Goal: Transaction & Acquisition: Purchase product/service

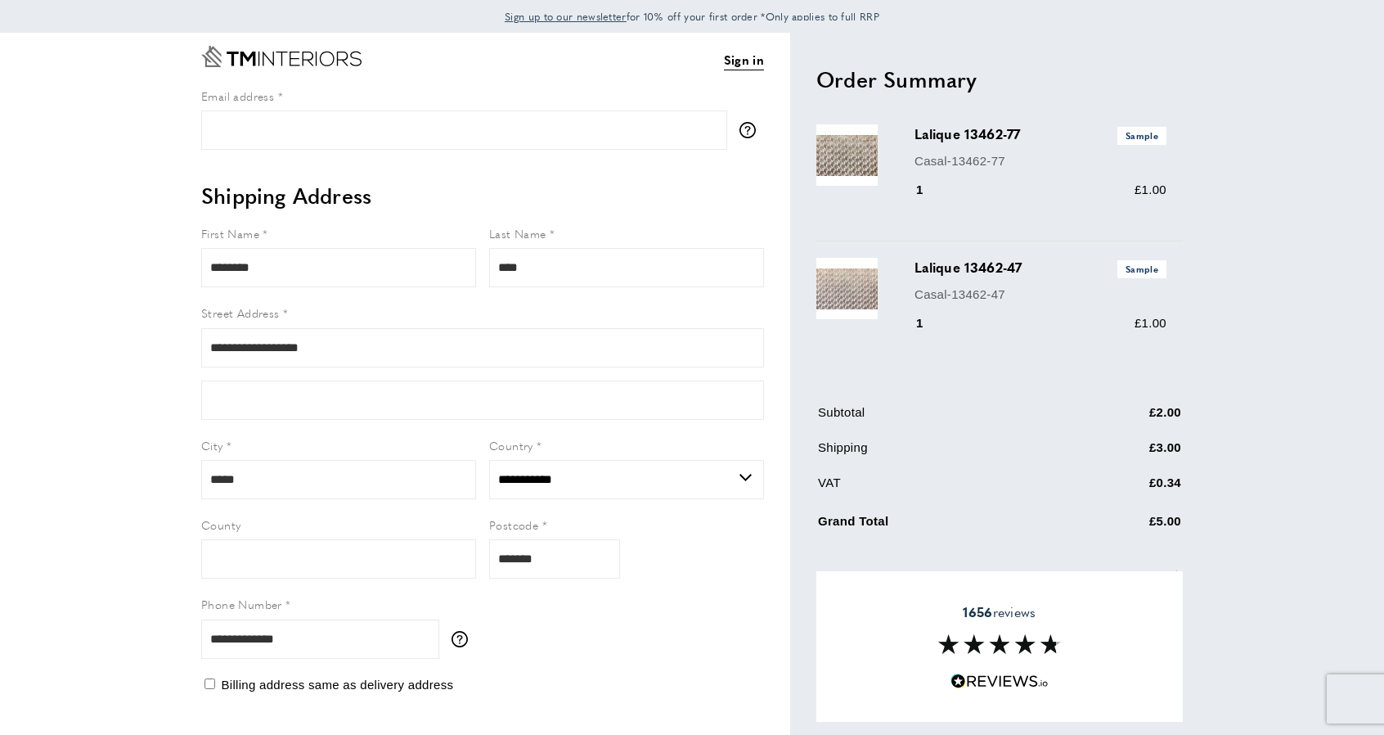
select select "**"
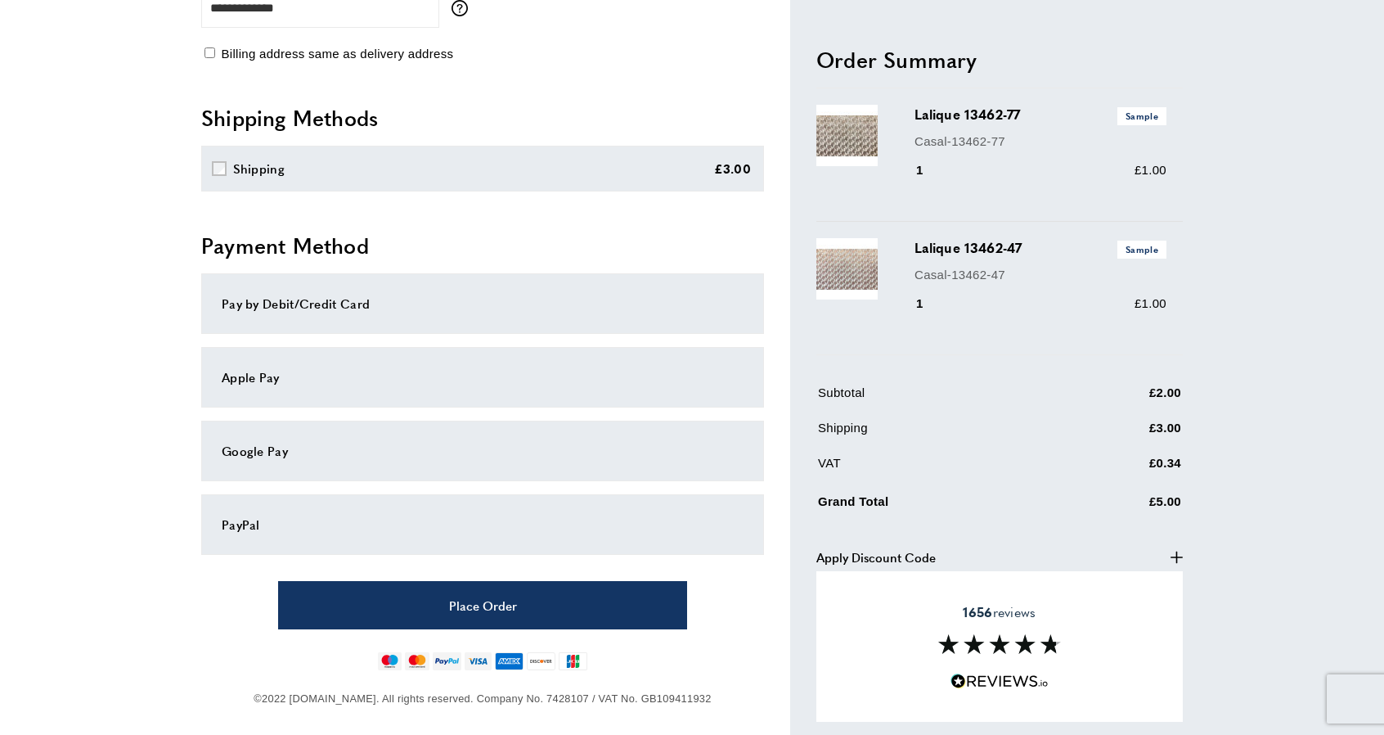
scroll to position [631, 0]
click at [320, 312] on div "Pay by Debit/Credit Card" at bounding box center [483, 303] width 522 height 20
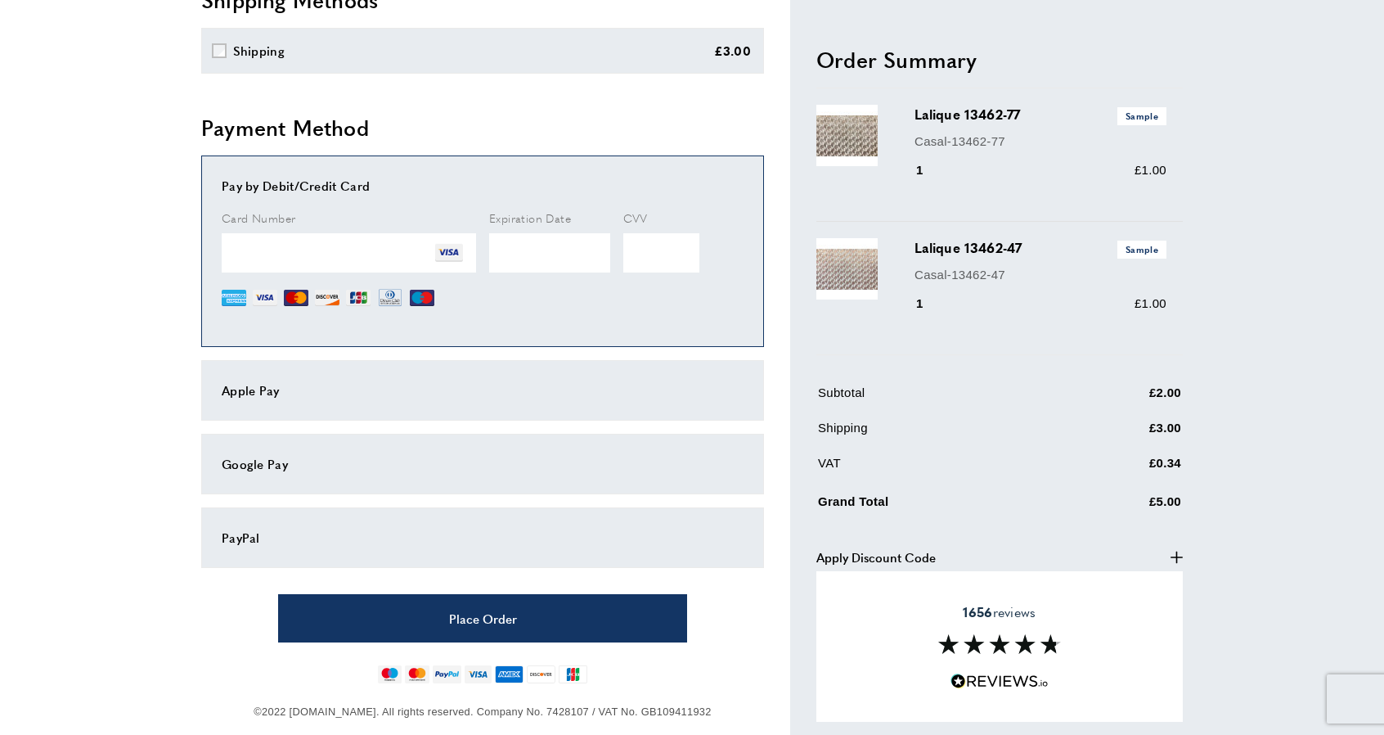
scroll to position [770, 0]
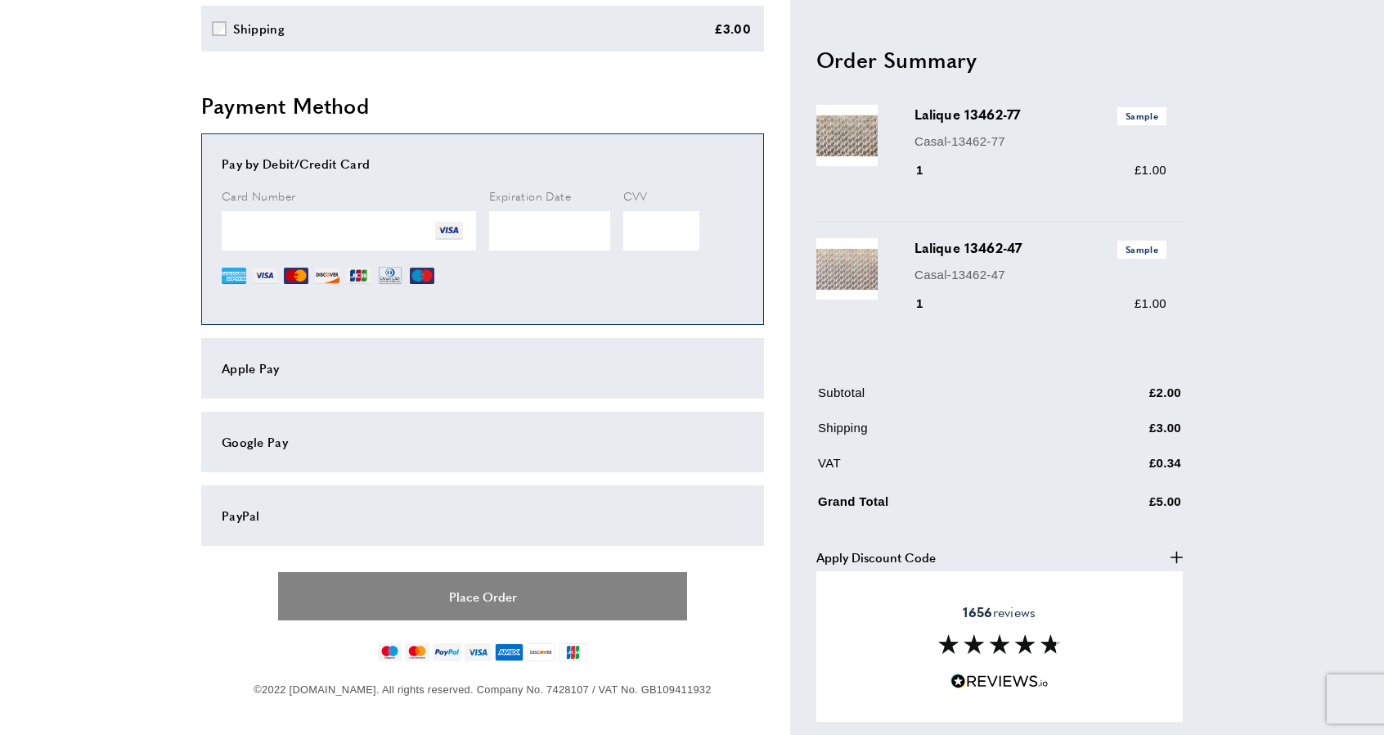
click at [489, 590] on button "Place Order" at bounding box center [482, 596] width 409 height 48
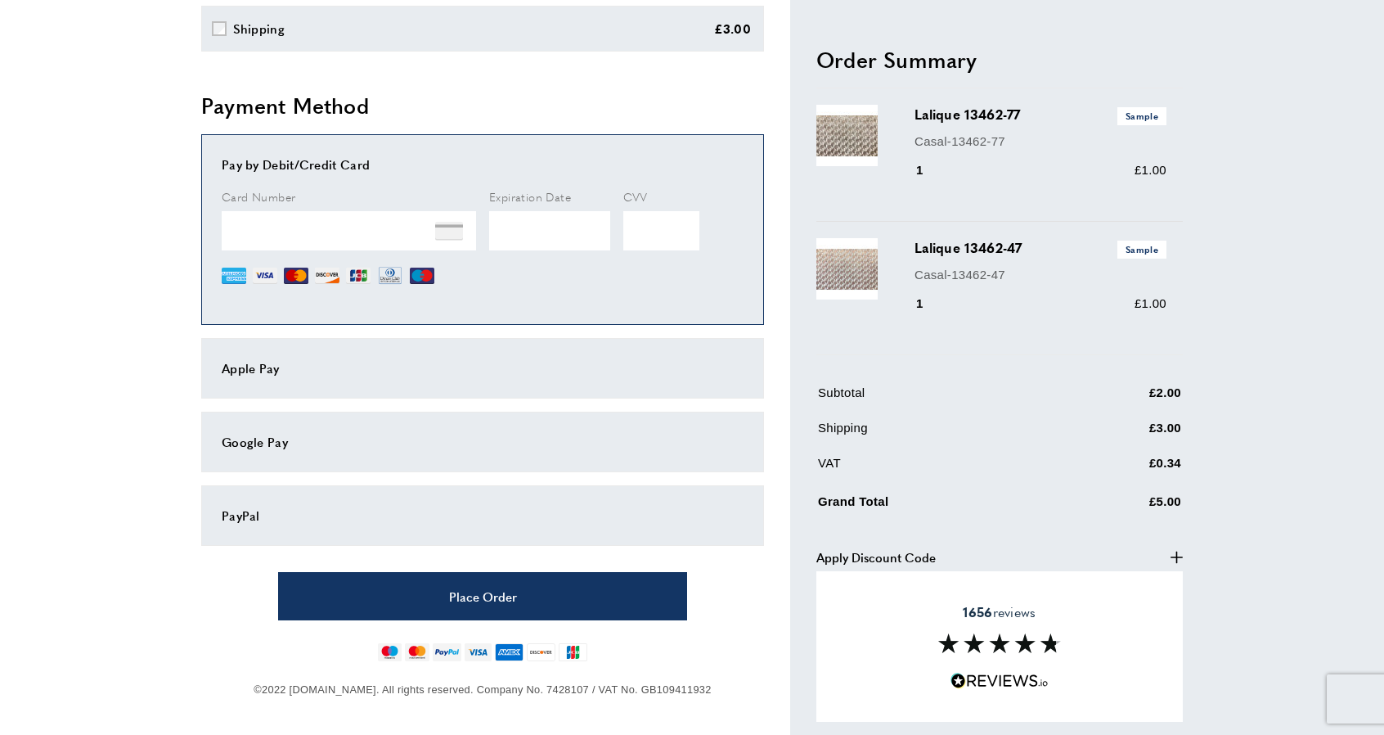
scroll to position [0, 0]
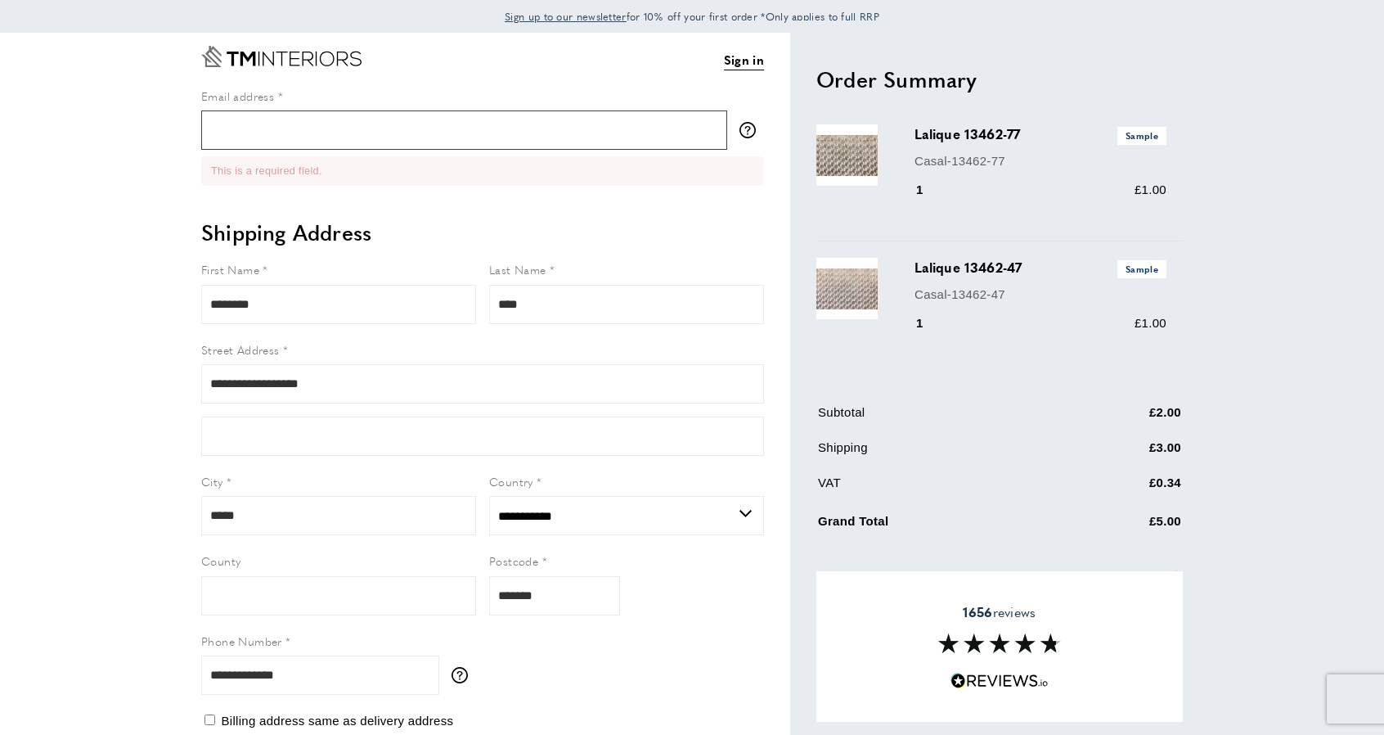
click at [337, 115] on input "Email address" at bounding box center [464, 129] width 526 height 39
type input "**********"
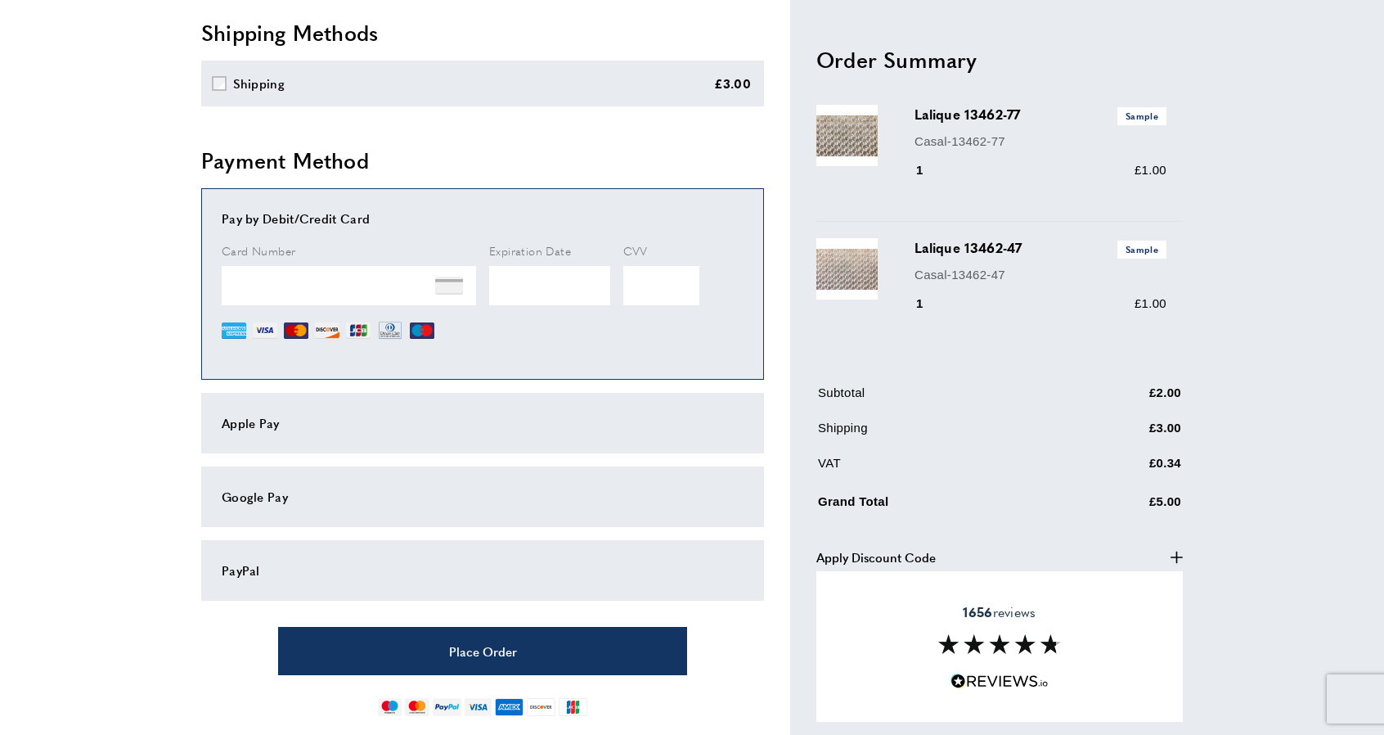
scroll to position [717, 0]
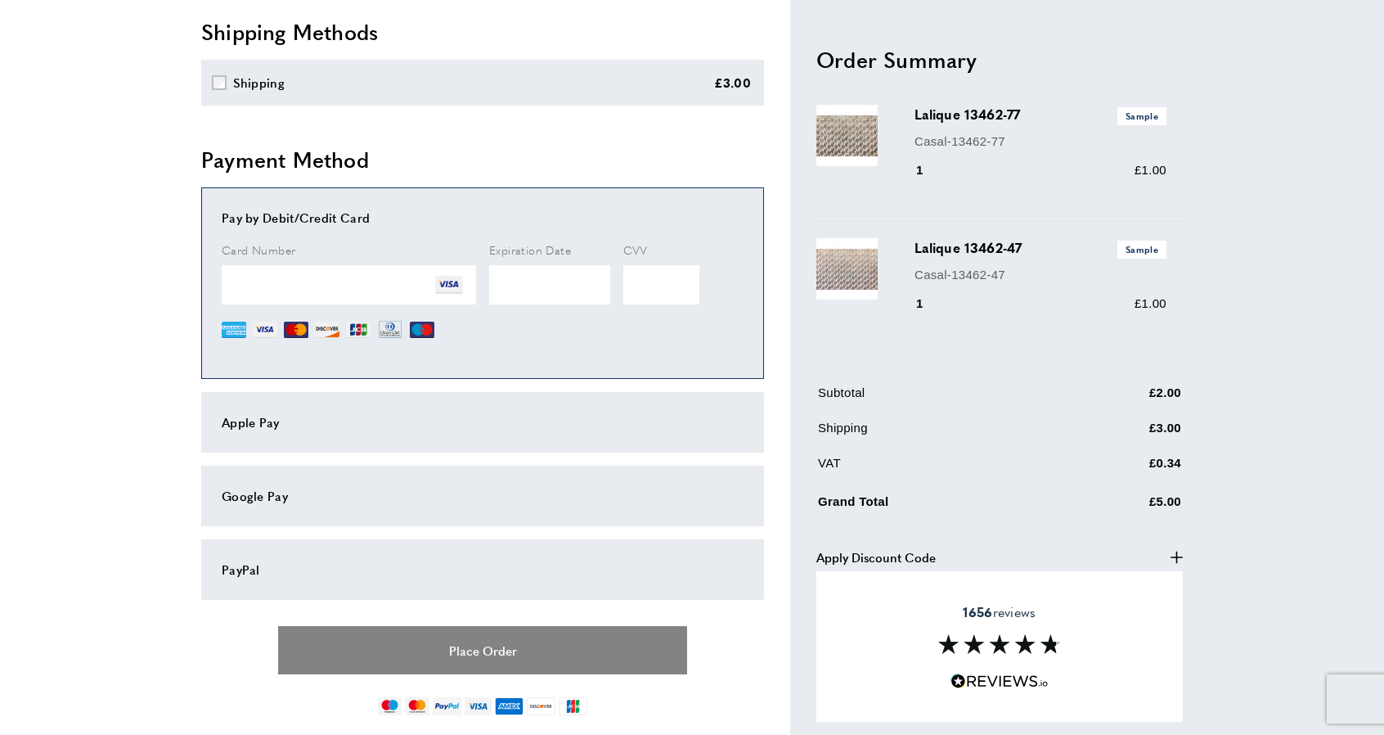
click at [451, 640] on button "Place Order" at bounding box center [482, 650] width 409 height 48
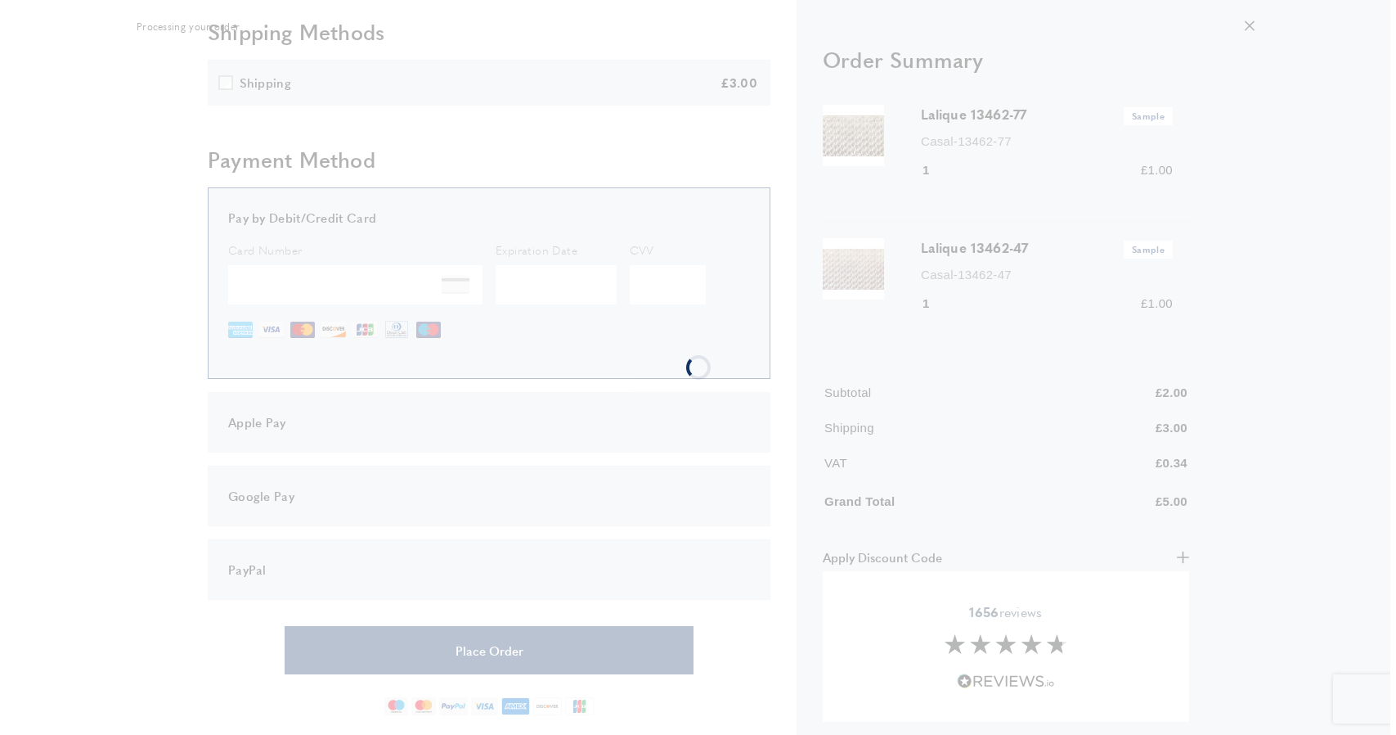
scroll to position [0, 0]
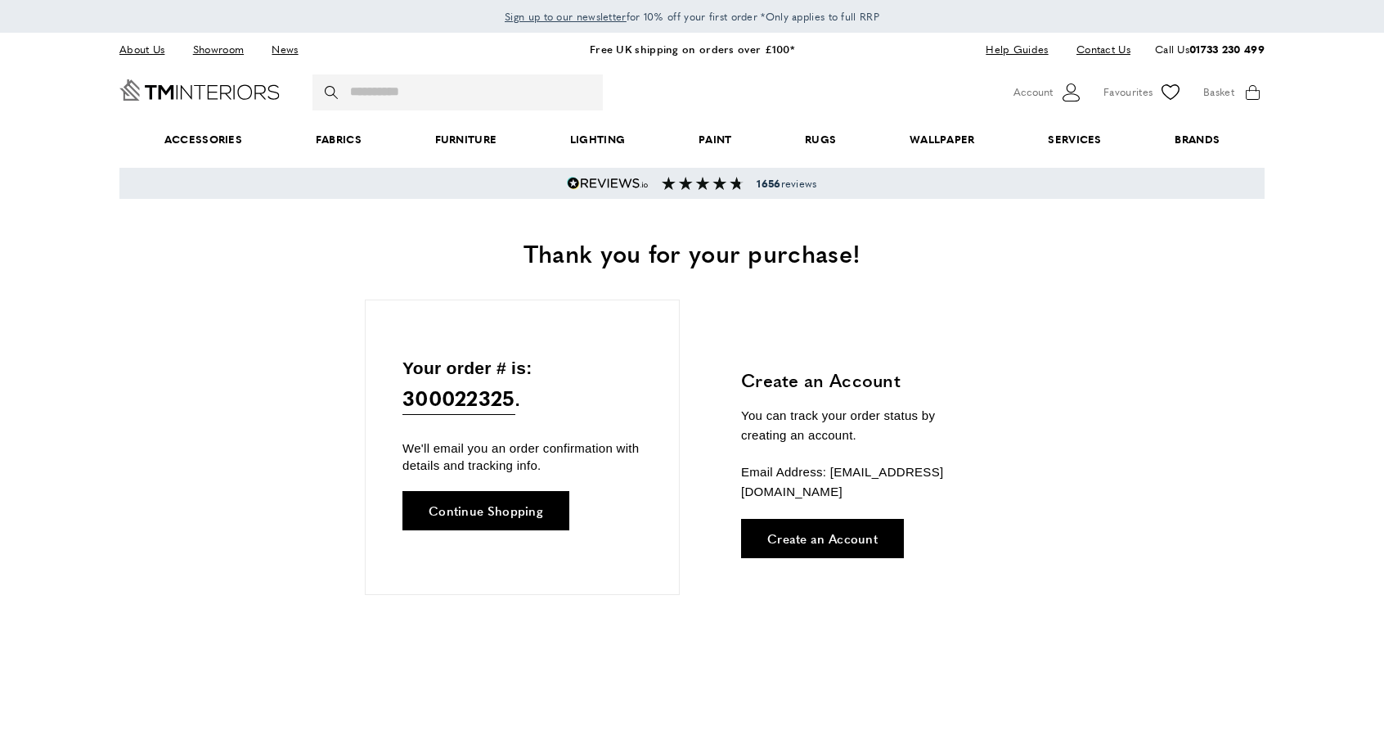
scroll to position [0, 460]
